Goal: Transaction & Acquisition: Purchase product/service

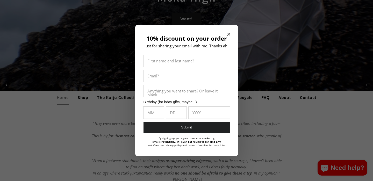
scroll to position [76, 0]
click at [226, 33] on div "10% discount on your order Just for sharing your email with me. Thanks ah! Firs…" at bounding box center [186, 91] width 103 height 132
click at [228, 33] on icon "Close modal" at bounding box center [228, 34] width 3 height 3
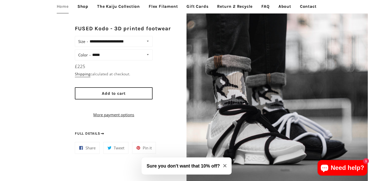
scroll to position [360, 0]
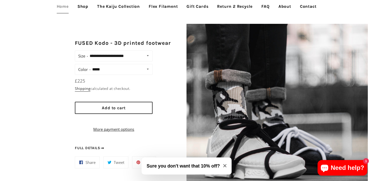
click at [147, 69] on select "**********" at bounding box center [121, 69] width 61 height 7
select select "*****"
click at [91, 66] on select "**********" at bounding box center [121, 69] width 61 height 7
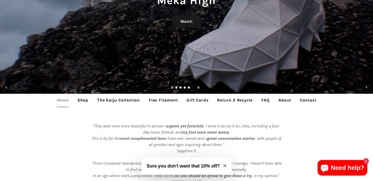
scroll to position [73, 0]
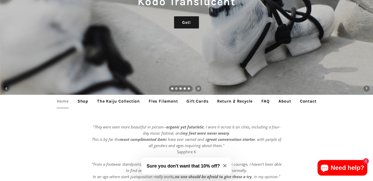
click at [244, 104] on link "Return 2 Recycle" at bounding box center [234, 101] width 43 height 13
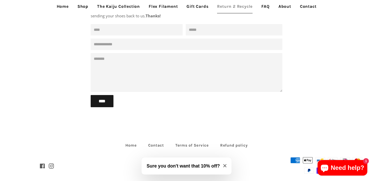
scroll to position [114, 0]
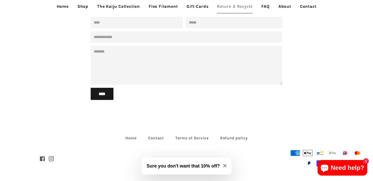
click at [213, 166] on h3 "Sure you don't want that 10% off?" at bounding box center [183, 166] width 73 height 7
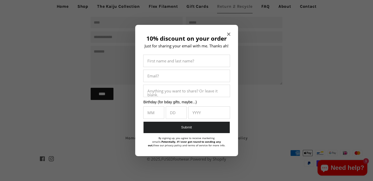
click at [208, 64] on input "10% discount on your order" at bounding box center [187, 61] width 86 height 12
type input "**********"
click at [162, 79] on input "**********" at bounding box center [187, 76] width 86 height 12
type input "**********"
click at [157, 114] on input "10% discount on your order" at bounding box center [154, 113] width 20 height 12
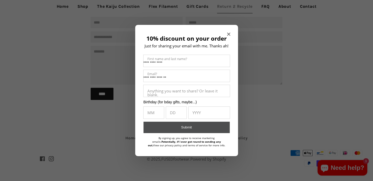
click at [180, 127] on button "Submit" at bounding box center [187, 128] width 86 height 12
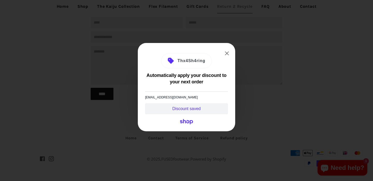
scroll to position [0, 0]
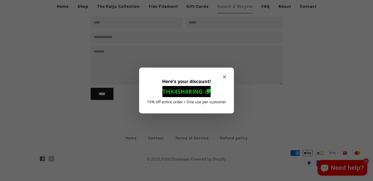
click at [209, 91] on icon "Here's your discount!" at bounding box center [209, 91] width 4 height 4
click at [208, 90] on icon "Here's your discount!" at bounding box center [209, 91] width 4 height 4
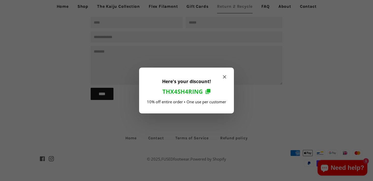
click at [223, 76] on icon "Close modal" at bounding box center [224, 76] width 3 height 3
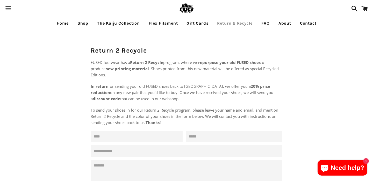
click at [266, 21] on link "FAQ" at bounding box center [266, 23] width 16 height 13
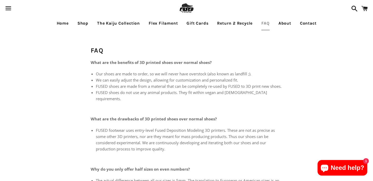
click at [160, 24] on link "Flex Filament" at bounding box center [163, 23] width 37 height 13
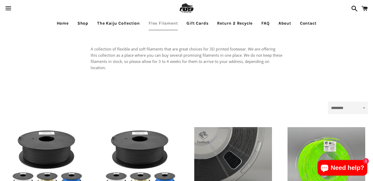
click at [115, 23] on link "The Kaiju Collection" at bounding box center [118, 23] width 51 height 13
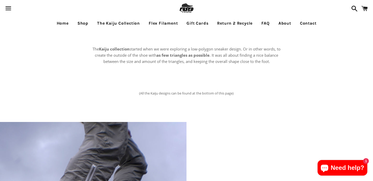
click at [87, 23] on link "Shop" at bounding box center [83, 23] width 19 height 13
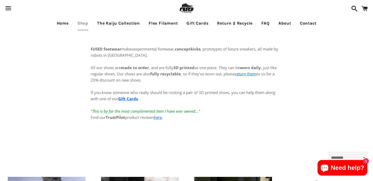
click at [8, 8] on span "button" at bounding box center [9, 9] width 12 height 16
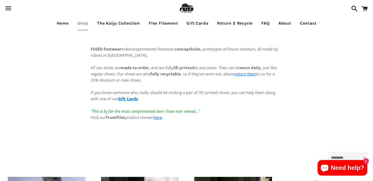
click at [60, 23] on link "Home" at bounding box center [63, 23] width 20 height 13
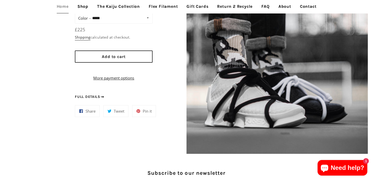
scroll to position [372, 0]
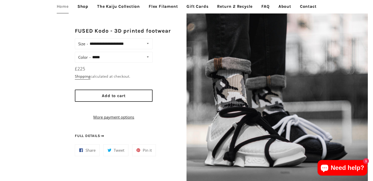
click at [147, 55] on select "**********" at bounding box center [121, 57] width 61 height 7
click at [147, 44] on select "**********" at bounding box center [120, 43] width 64 height 7
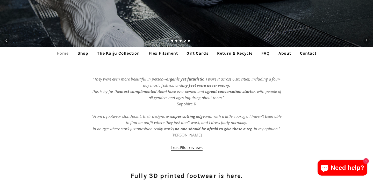
scroll to position [121, 0]
click at [87, 53] on link "Shop" at bounding box center [83, 53] width 19 height 13
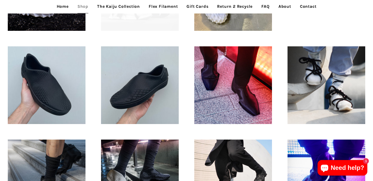
scroll to position [201, 0]
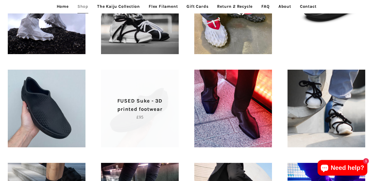
click at [141, 107] on p "FUSED Suke - 3D printed footwear" at bounding box center [140, 105] width 60 height 17
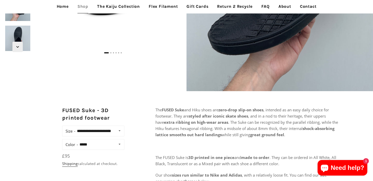
scroll to position [125, 0]
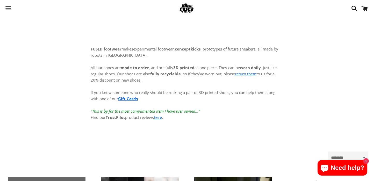
scroll to position [201, 0]
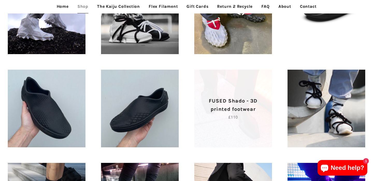
click at [249, 116] on p "Regular price £110" at bounding box center [233, 117] width 60 height 6
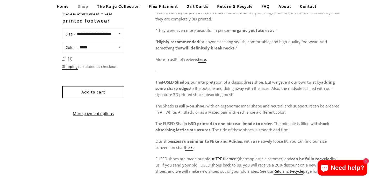
scroll to position [223, 0]
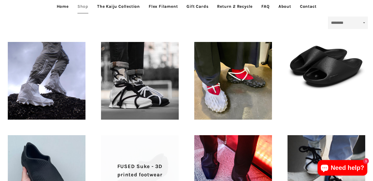
scroll to position [134, 0]
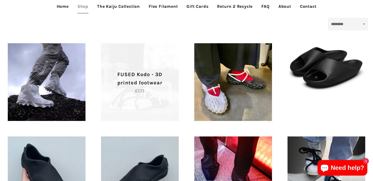
click at [144, 89] on p "Regular price £225" at bounding box center [140, 91] width 60 height 6
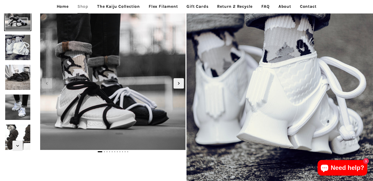
scroll to position [21, 0]
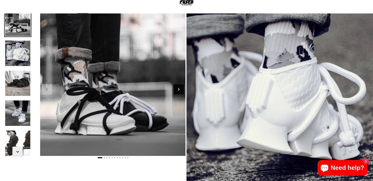
click at [180, 90] on icon "Next slide" at bounding box center [179, 90] width 6 height 6
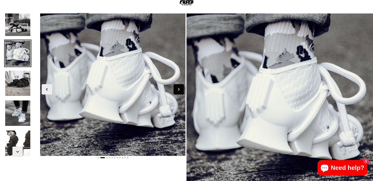
click at [180, 90] on icon "Next slide" at bounding box center [179, 90] width 6 height 6
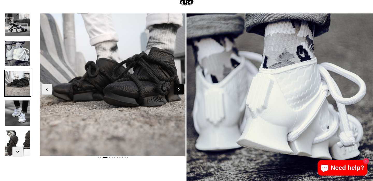
click at [180, 90] on icon "Next slide" at bounding box center [179, 90] width 6 height 6
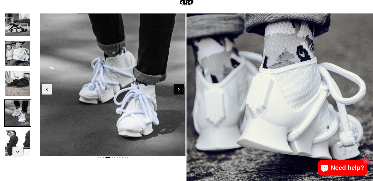
click at [180, 90] on icon "Next slide" at bounding box center [179, 90] width 6 height 6
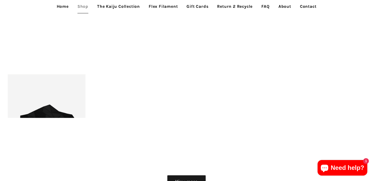
scroll to position [573, 0]
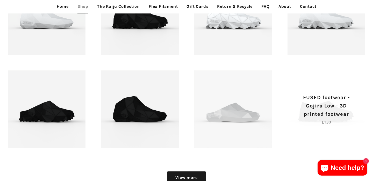
click at [319, 117] on p "FUSED footwear - Gojira Low - 3D printed footwear" at bounding box center [327, 106] width 60 height 25
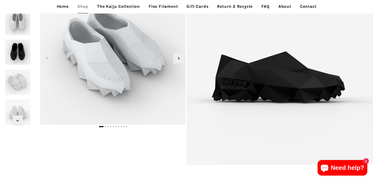
scroll to position [46, 0]
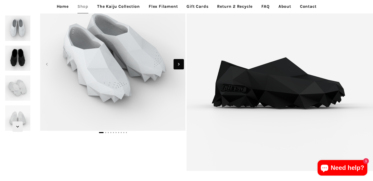
click at [179, 63] on icon "Next slide" at bounding box center [179, 64] width 2 height 3
click at [178, 67] on span "Next slide" at bounding box center [179, 64] width 10 height 10
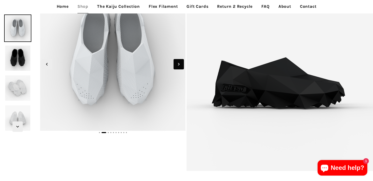
click at [178, 67] on icon "Next slide" at bounding box center [179, 64] width 6 height 6
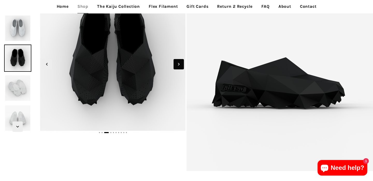
click at [178, 67] on icon "Next slide" at bounding box center [179, 64] width 6 height 6
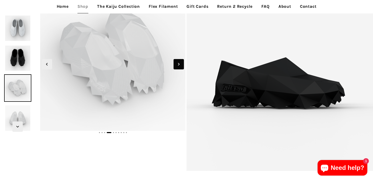
click at [178, 67] on icon "Next slide" at bounding box center [179, 64] width 6 height 6
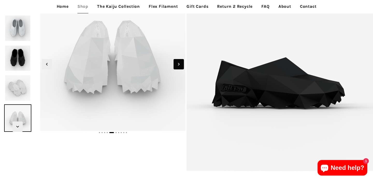
click at [178, 67] on icon "Next slide" at bounding box center [179, 64] width 6 height 6
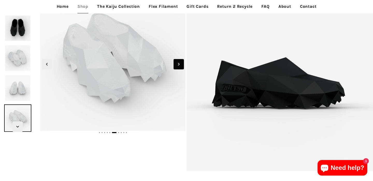
click at [178, 67] on icon "Next slide" at bounding box center [179, 64] width 6 height 6
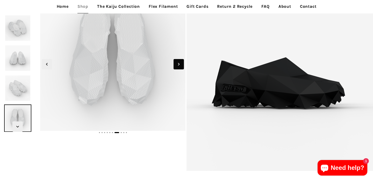
click at [178, 67] on icon "Next slide" at bounding box center [179, 64] width 6 height 6
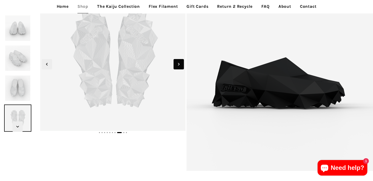
click at [178, 67] on icon "Next slide" at bounding box center [179, 64] width 6 height 6
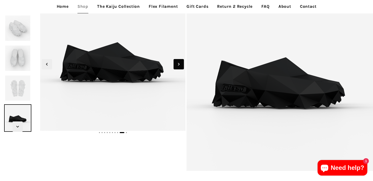
click at [178, 67] on icon "Next slide" at bounding box center [179, 64] width 6 height 6
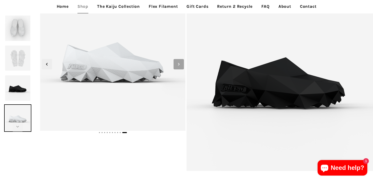
click at [178, 67] on icon "Next slide" at bounding box center [179, 64] width 6 height 6
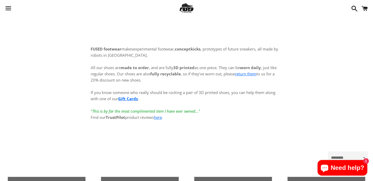
scroll to position [573, 0]
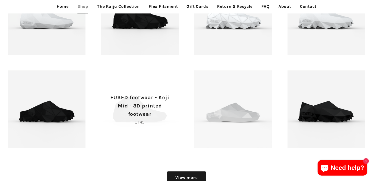
click at [146, 115] on p "FUSED footwear - Keji Mid - 3D printed footwear" at bounding box center [140, 106] width 60 height 25
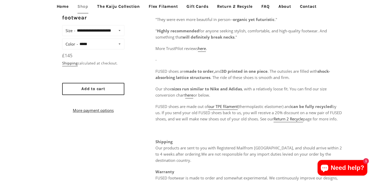
scroll to position [221, 0]
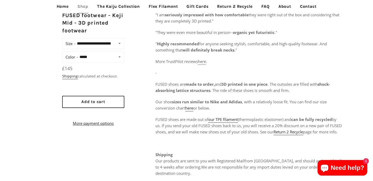
click at [203, 62] on span "here" at bounding box center [202, 61] width 8 height 5
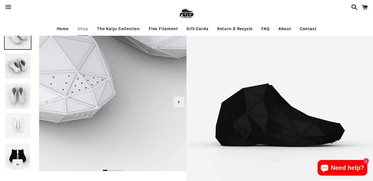
scroll to position [2, 0]
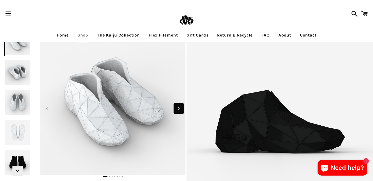
click at [179, 108] on icon "Next slide" at bounding box center [179, 108] width 2 height 3
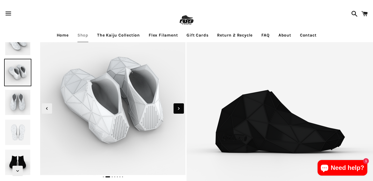
click at [179, 108] on icon "Next slide" at bounding box center [179, 108] width 2 height 3
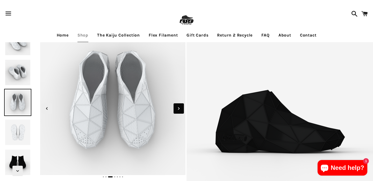
click at [179, 108] on icon "Next slide" at bounding box center [179, 108] width 2 height 3
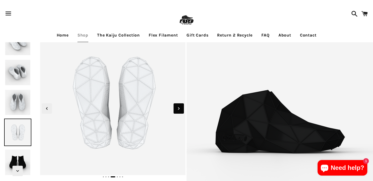
click at [179, 108] on icon "Next slide" at bounding box center [179, 108] width 2 height 3
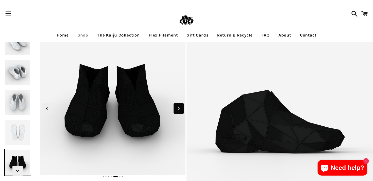
click at [179, 108] on icon "Next slide" at bounding box center [179, 108] width 2 height 3
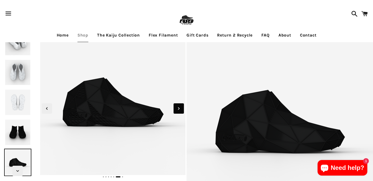
click at [179, 108] on icon "Next slide" at bounding box center [179, 108] width 2 height 3
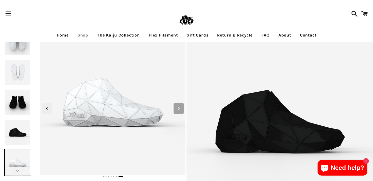
click at [179, 107] on icon "Next slide" at bounding box center [179, 108] width 2 height 3
click at [46, 111] on icon "Previous slide" at bounding box center [47, 109] width 6 height 6
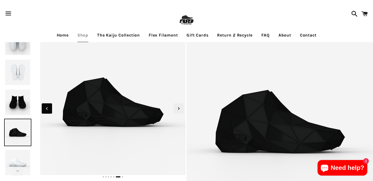
click at [46, 111] on icon "Previous slide" at bounding box center [47, 109] width 6 height 6
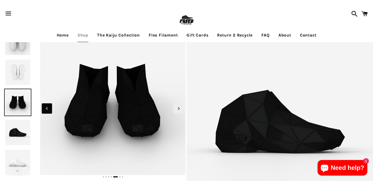
click at [46, 111] on icon "Previous slide" at bounding box center [47, 109] width 6 height 6
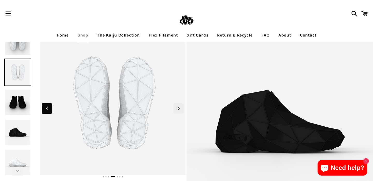
click at [46, 111] on icon "Previous slide" at bounding box center [47, 109] width 6 height 6
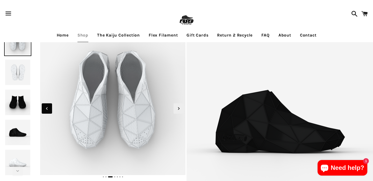
click at [46, 111] on icon "Previous slide" at bounding box center [47, 109] width 6 height 6
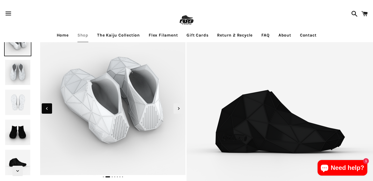
click at [46, 111] on icon "Previous slide" at bounding box center [47, 109] width 6 height 6
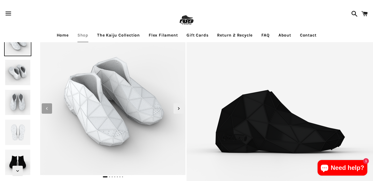
click at [46, 111] on icon "Previous slide" at bounding box center [47, 109] width 6 height 6
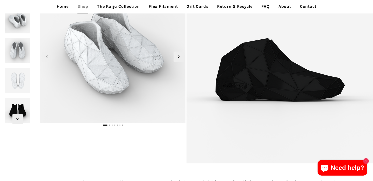
scroll to position [0, 0]
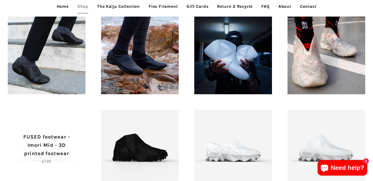
scroll to position [440, 0]
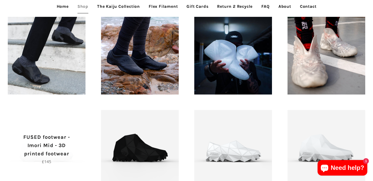
click at [67, 136] on p "FUSED footwear - Imori Mid - 3D printed footwear" at bounding box center [47, 145] width 60 height 25
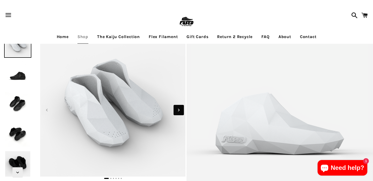
click at [177, 112] on icon "Next slide" at bounding box center [179, 110] width 6 height 6
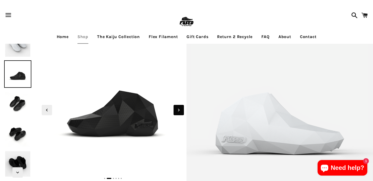
click at [177, 112] on icon "Next slide" at bounding box center [179, 110] width 6 height 6
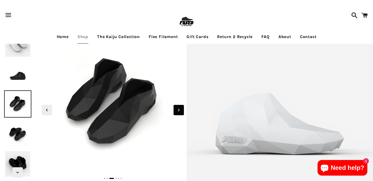
click at [177, 111] on icon "Next slide" at bounding box center [179, 110] width 6 height 6
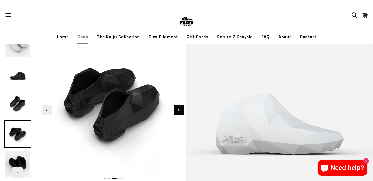
click at [177, 111] on icon "Next slide" at bounding box center [179, 110] width 6 height 6
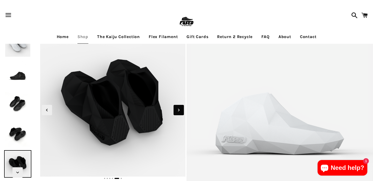
click at [177, 111] on icon "Next slide" at bounding box center [179, 110] width 6 height 6
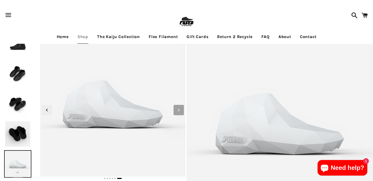
click at [177, 111] on icon "Next slide" at bounding box center [179, 110] width 6 height 6
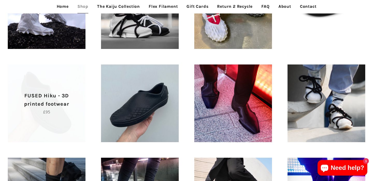
scroll to position [203, 0]
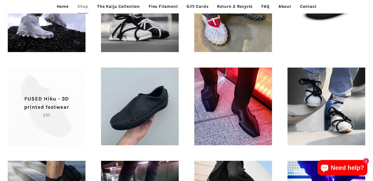
click at [63, 114] on p "Regular price £95" at bounding box center [47, 115] width 60 height 6
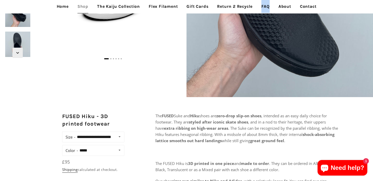
scroll to position [125, 0]
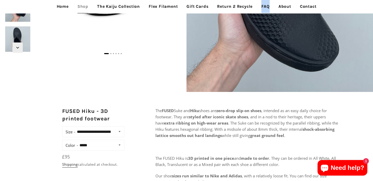
click at [121, 149] on select "**********" at bounding box center [100, 145] width 45 height 7
select select "*****"
click at [78, 148] on select "**********" at bounding box center [100, 145] width 45 height 7
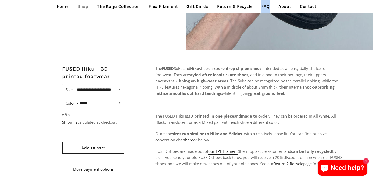
scroll to position [184, 0]
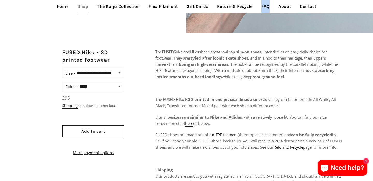
click at [119, 77] on select "**********" at bounding box center [99, 72] width 48 height 7
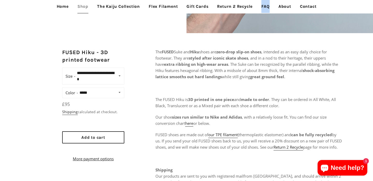
click at [75, 69] on select "**********" at bounding box center [99, 75] width 48 height 13
click at [120, 77] on select "**********" at bounding box center [99, 75] width 48 height 13
select select "**********"
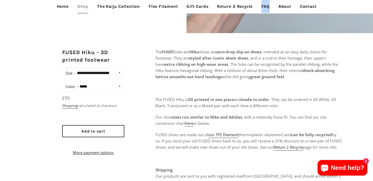
click at [75, 69] on select "**********" at bounding box center [99, 72] width 48 height 7
click at [120, 76] on select "**********" at bounding box center [99, 72] width 48 height 7
click at [191, 123] on link "here" at bounding box center [189, 124] width 8 height 6
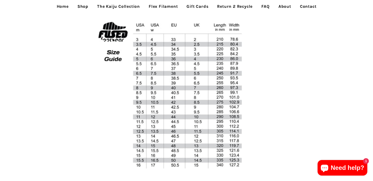
scroll to position [40, 0]
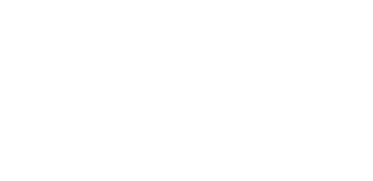
select select "**********"
select select "*****"
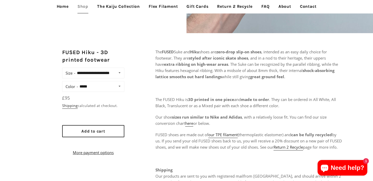
click at [63, 146] on shop-pay-wallet-button at bounding box center [62, 142] width 1 height 5
